Goal: Transaction & Acquisition: Purchase product/service

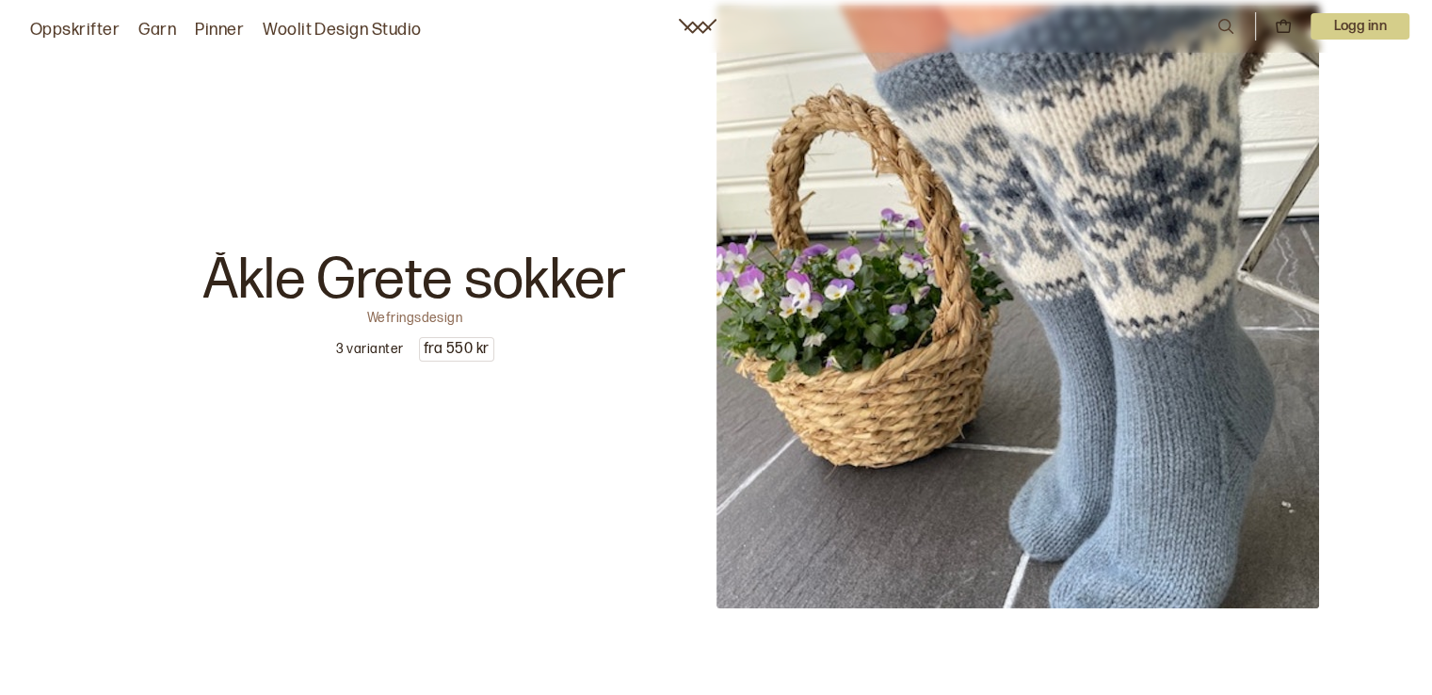
scroll to position [188, 0]
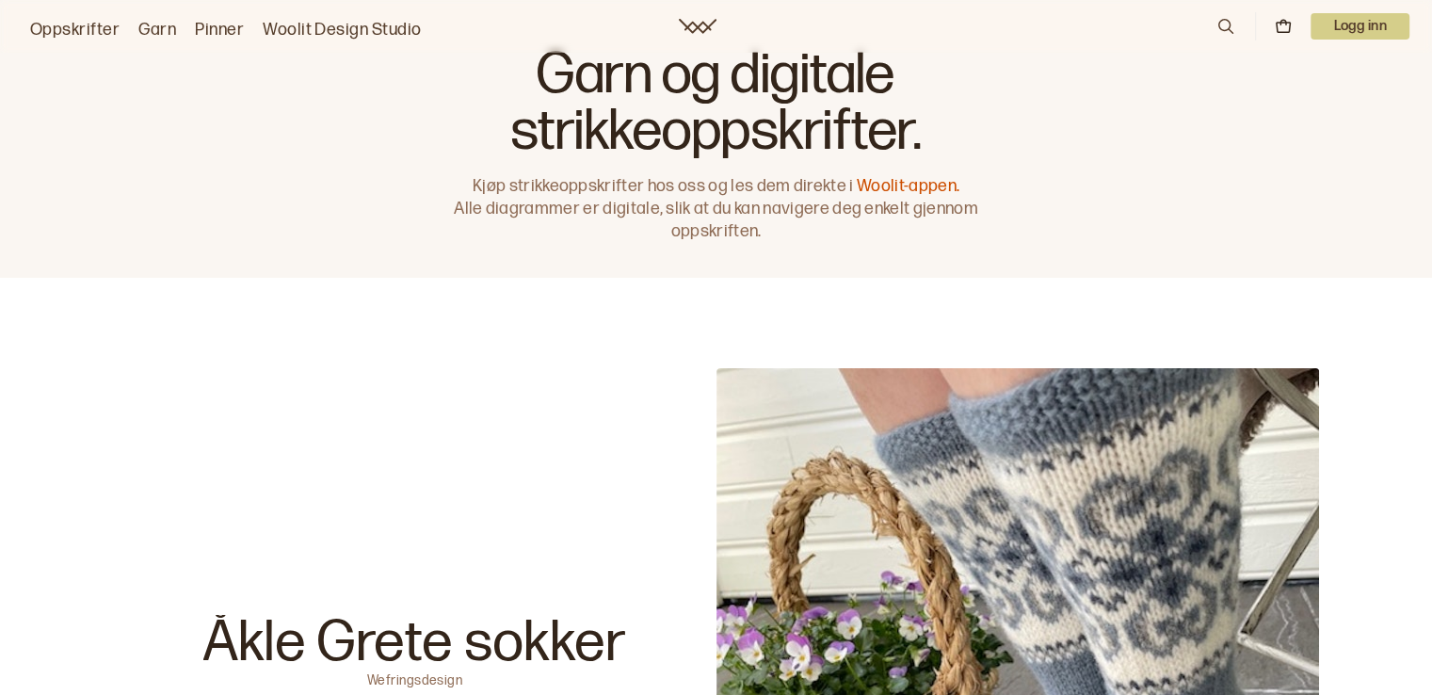
click at [1220, 20] on icon at bounding box center [1225, 26] width 15 height 15
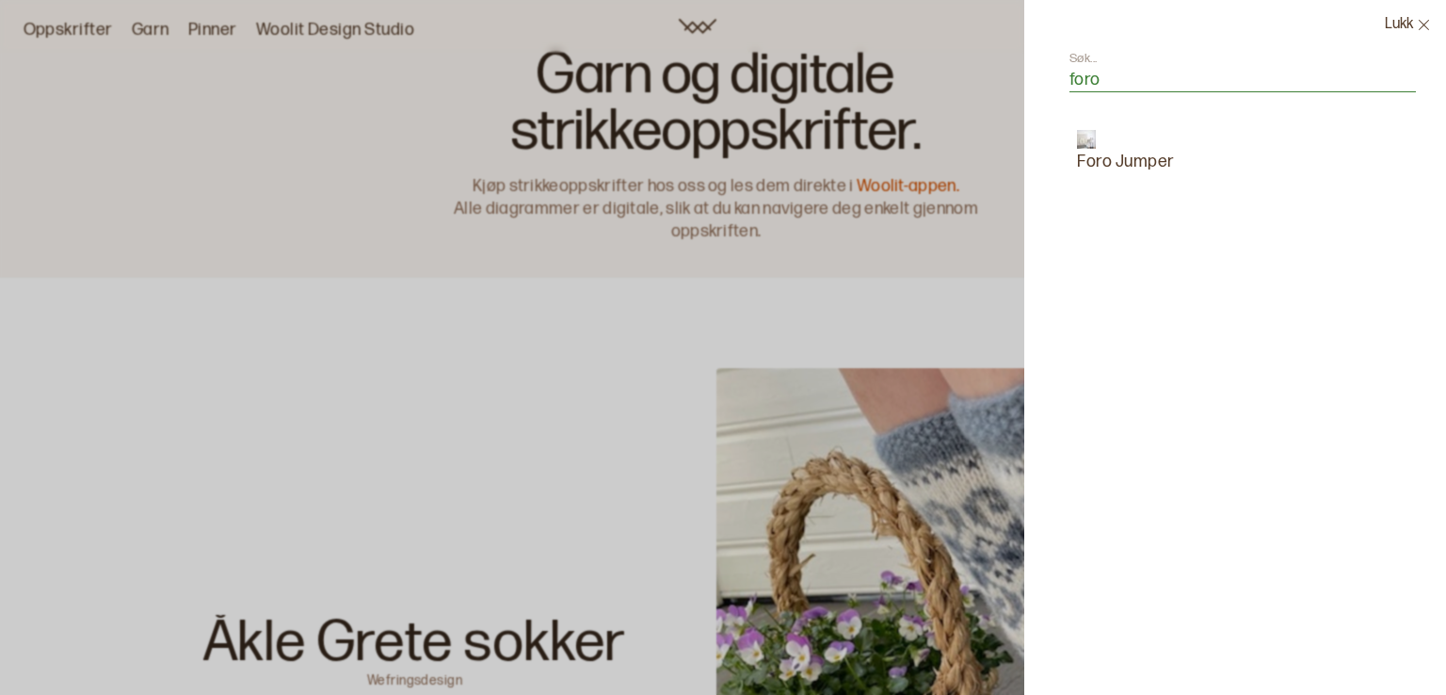
type input "foro"
click at [1123, 155] on p "Foro Jumper" at bounding box center [1126, 162] width 98 height 26
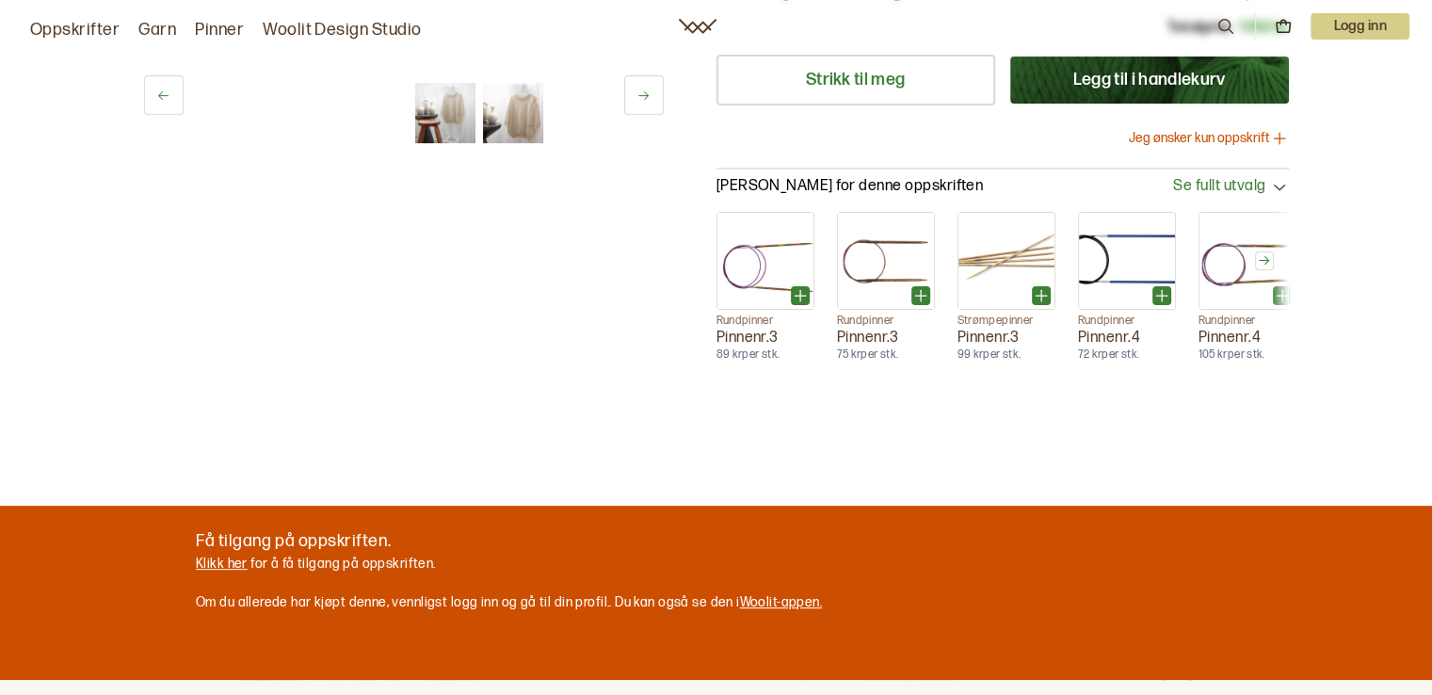
scroll to position [471, 0]
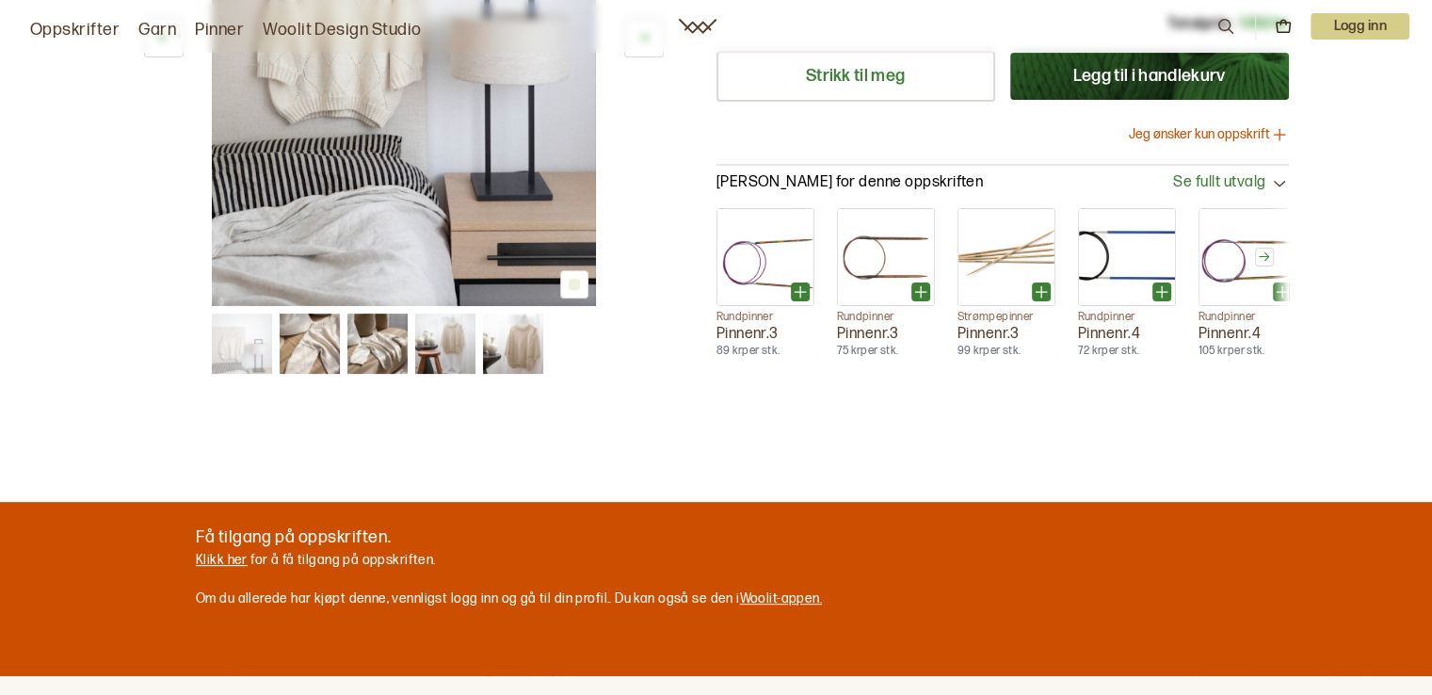
click at [518, 348] on img at bounding box center [513, 344] width 60 height 60
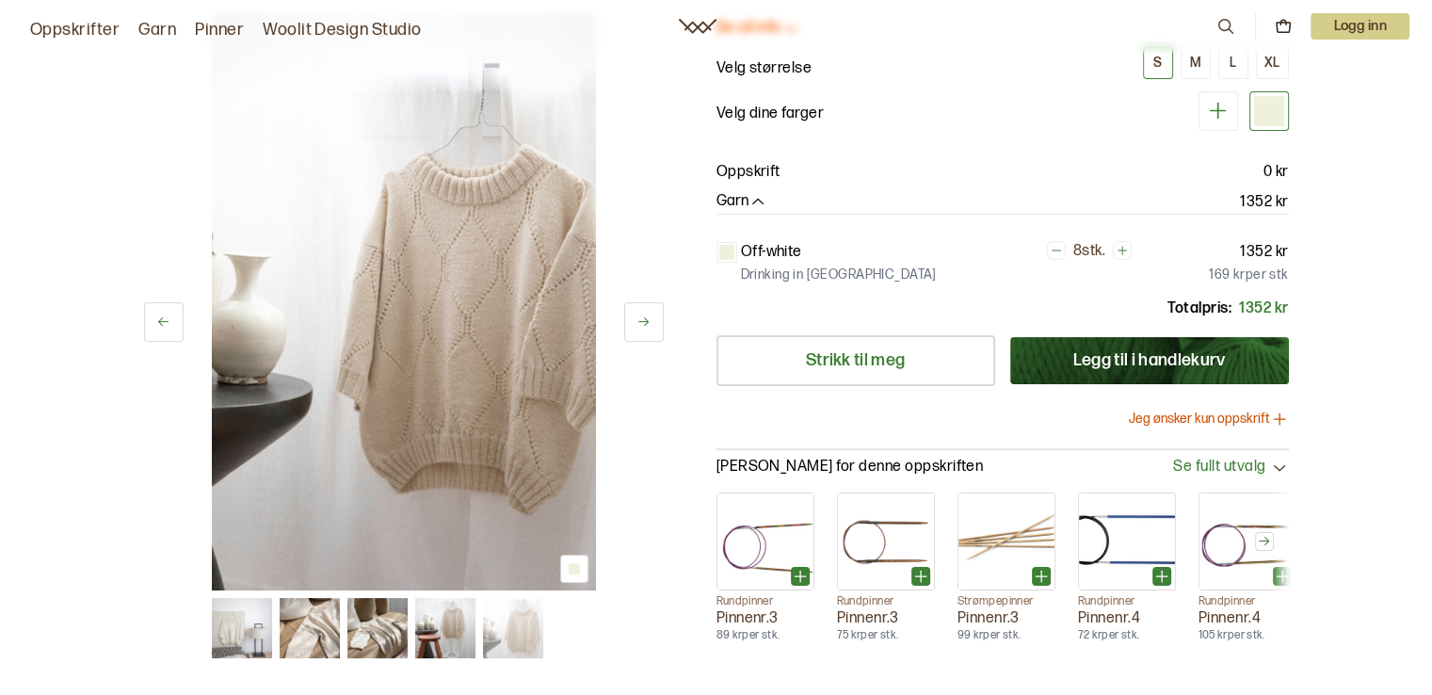
scroll to position [0, 0]
